Goal: Find specific page/section: Find specific page/section

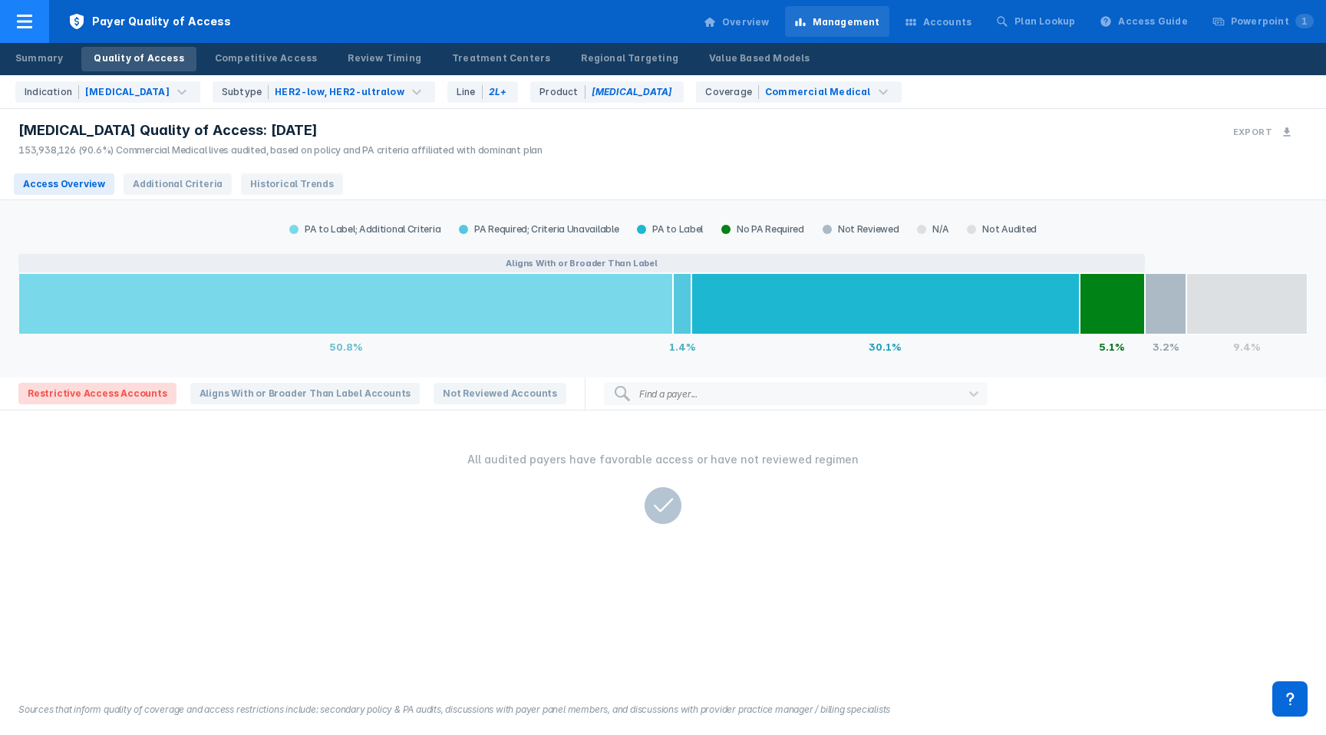
click at [31, 30] on icon at bounding box center [24, 21] width 18 height 18
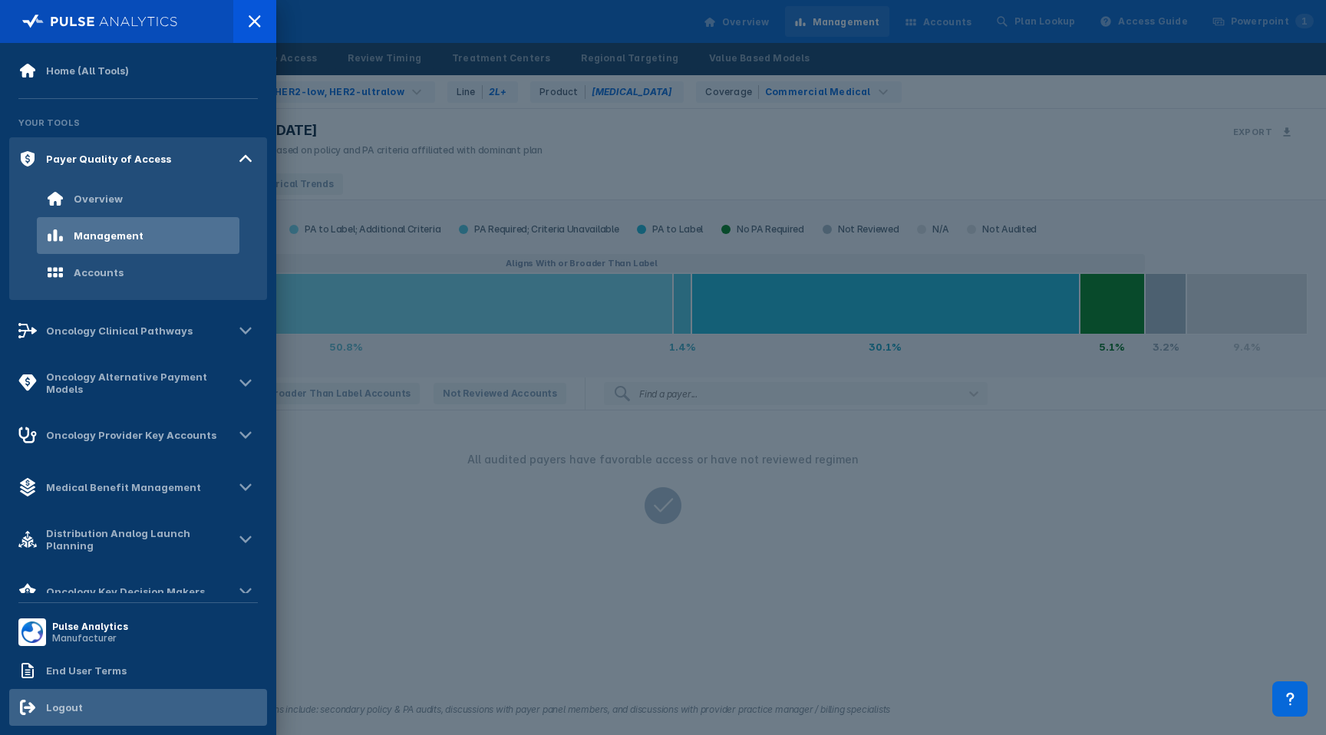
click at [63, 720] on div "Logout" at bounding box center [138, 707] width 258 height 37
